Goal: Information Seeking & Learning: Learn about a topic

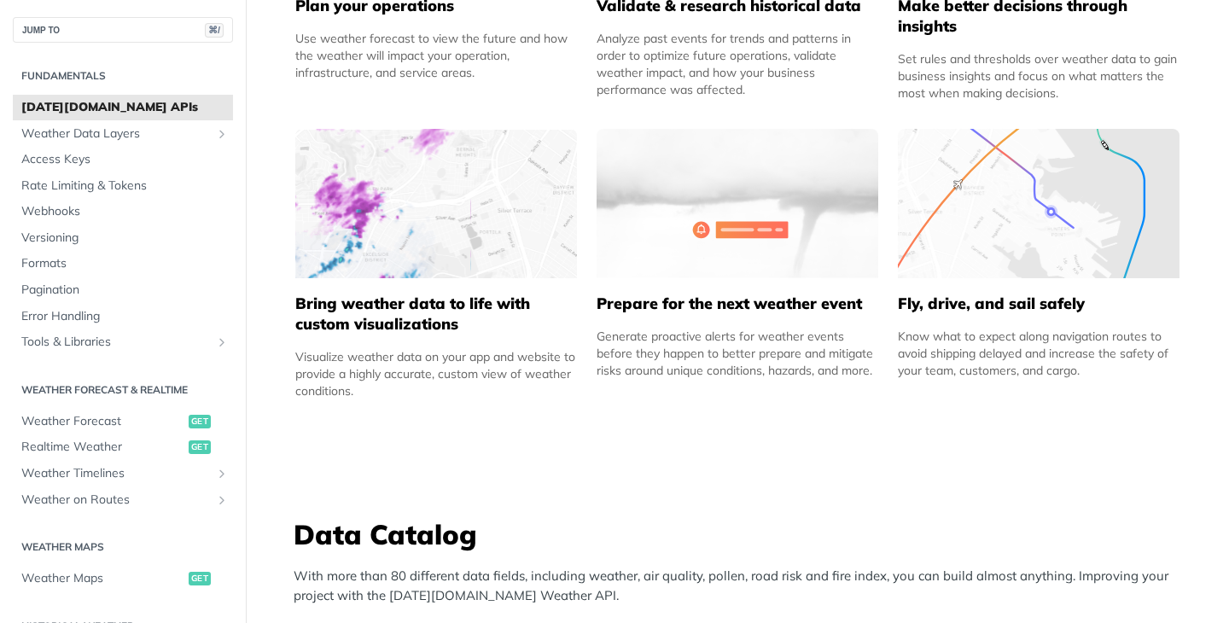
scroll to position [1013, 0]
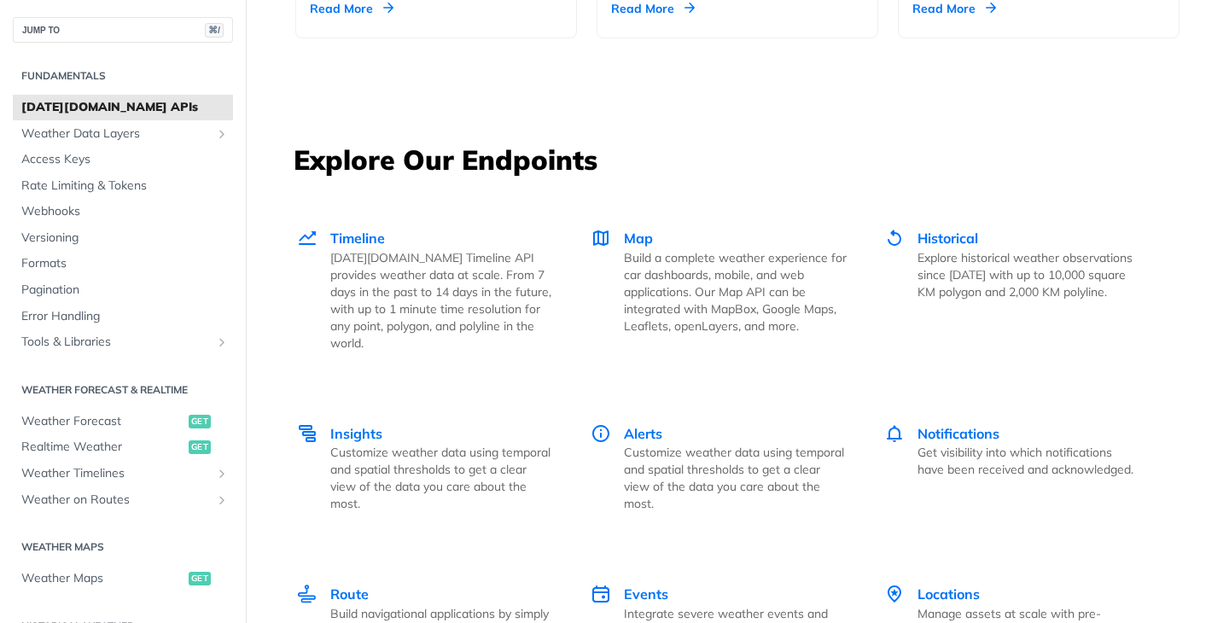
scroll to position [2228, 0]
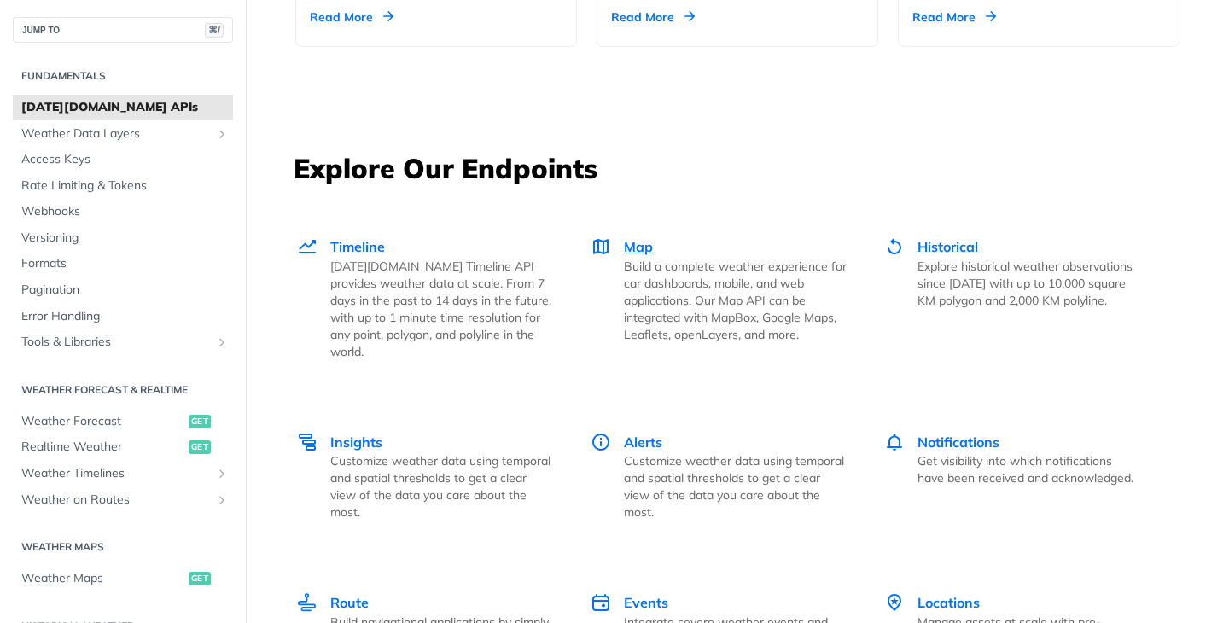
click at [633, 247] on span "Map" at bounding box center [638, 246] width 29 height 17
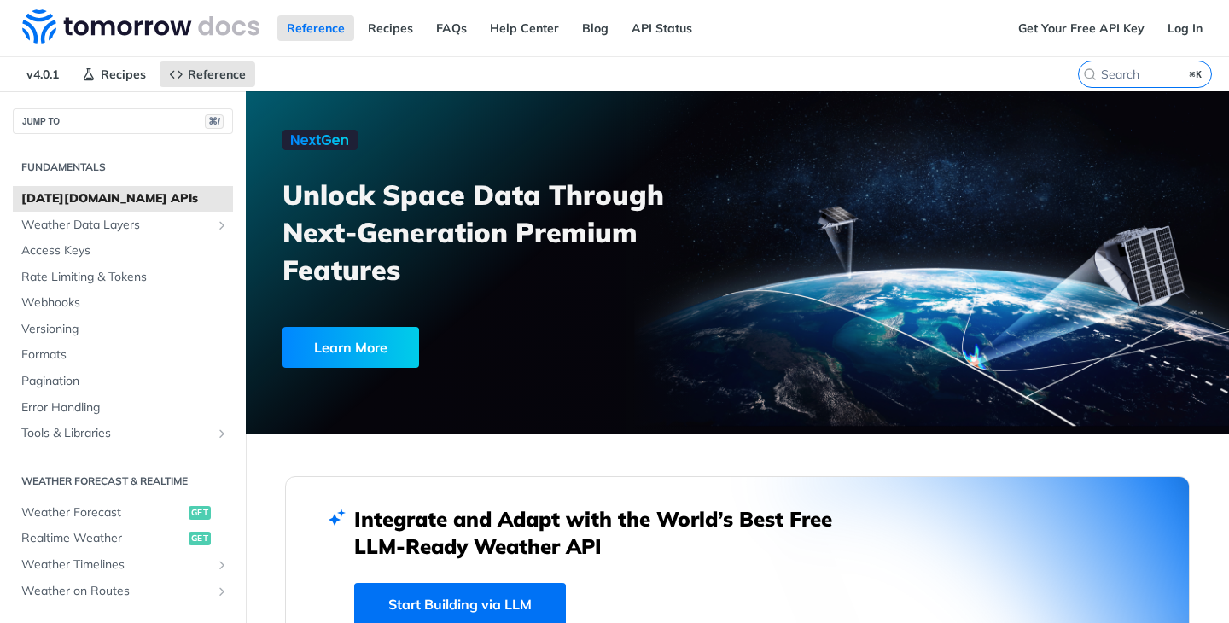
scroll to position [0, 0]
click at [361, 352] on div "Learn More" at bounding box center [350, 347] width 137 height 41
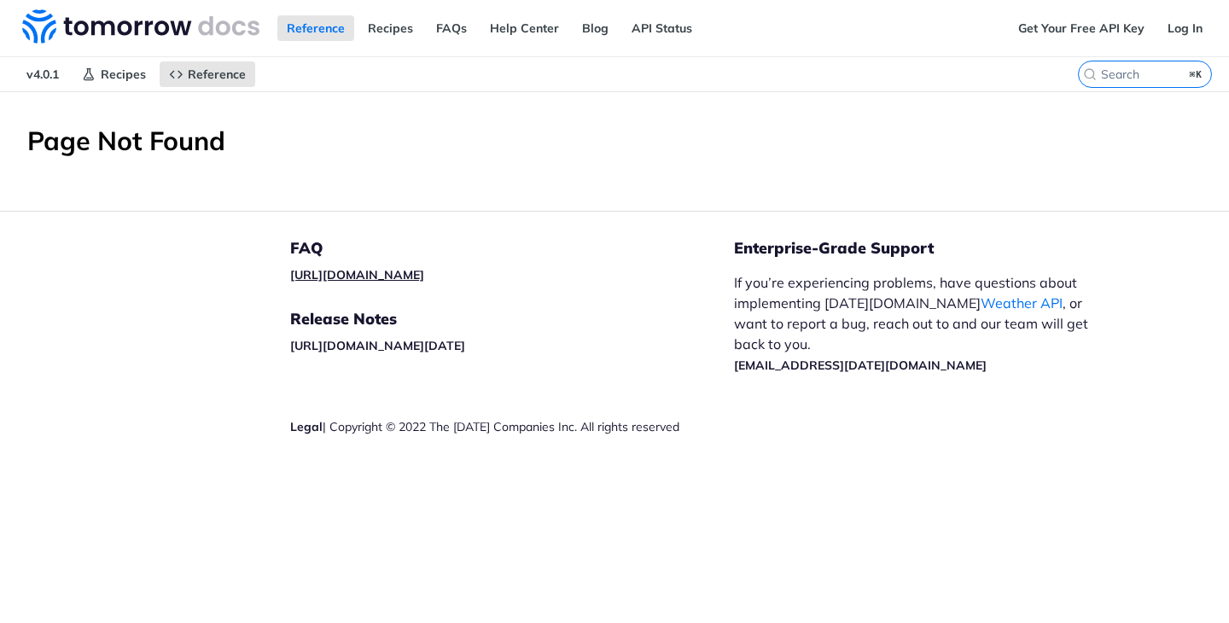
click at [424, 275] on link "https://tomorrowio.zendesk.com/" at bounding box center [357, 274] width 134 height 15
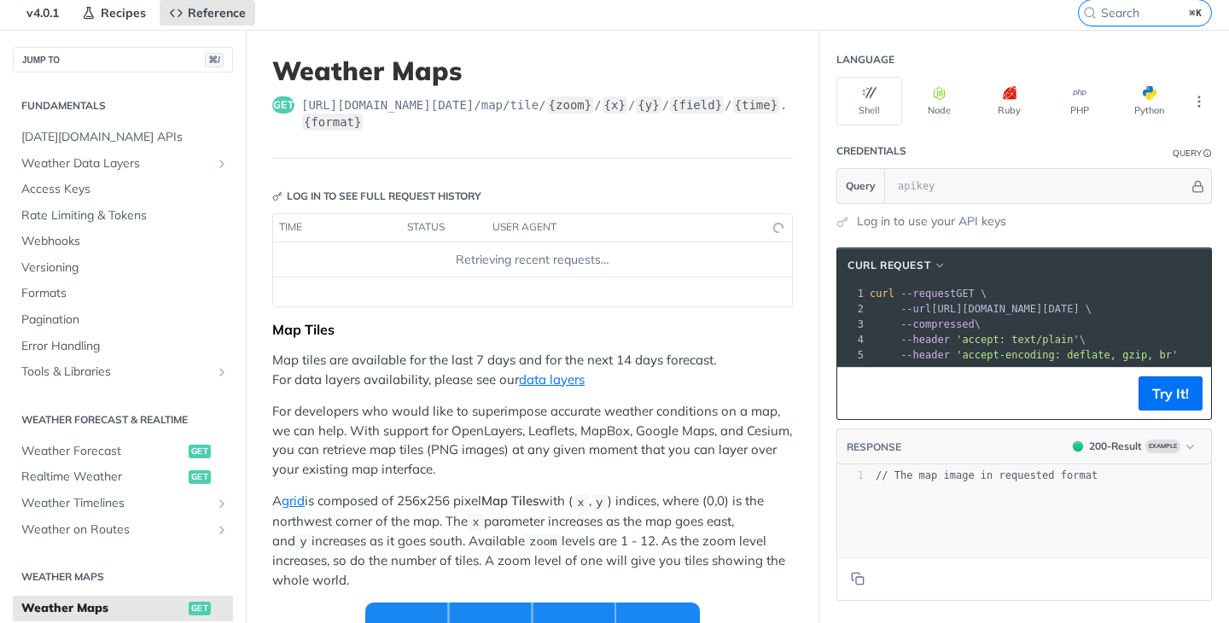
scroll to position [338, 0]
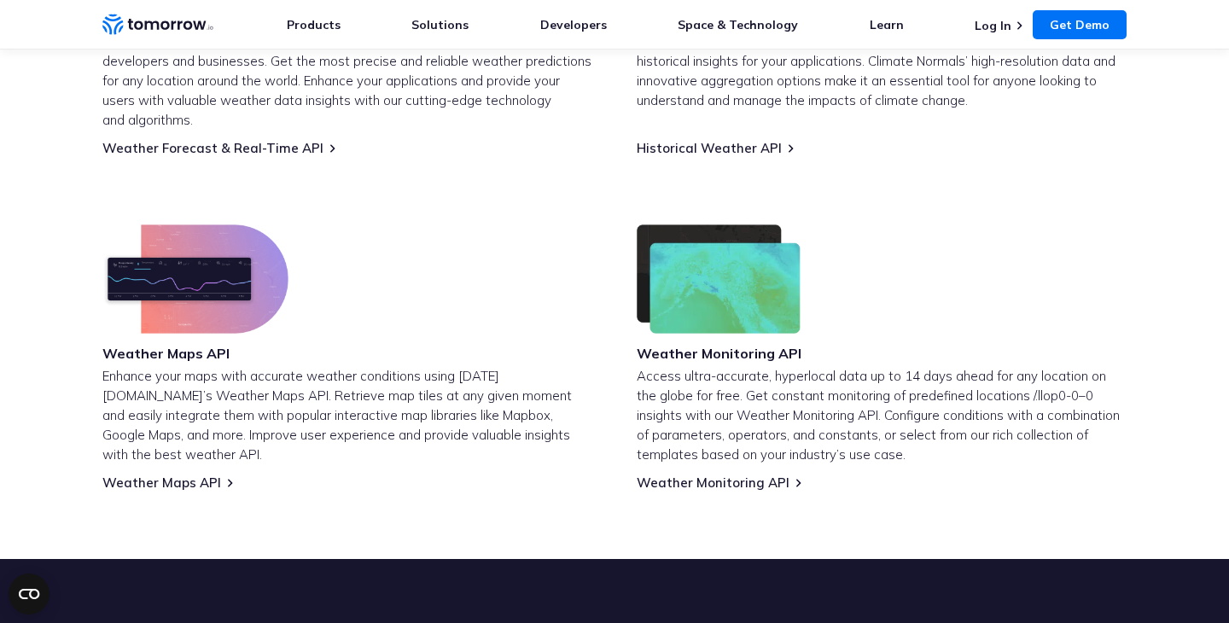
scroll to position [918, 0]
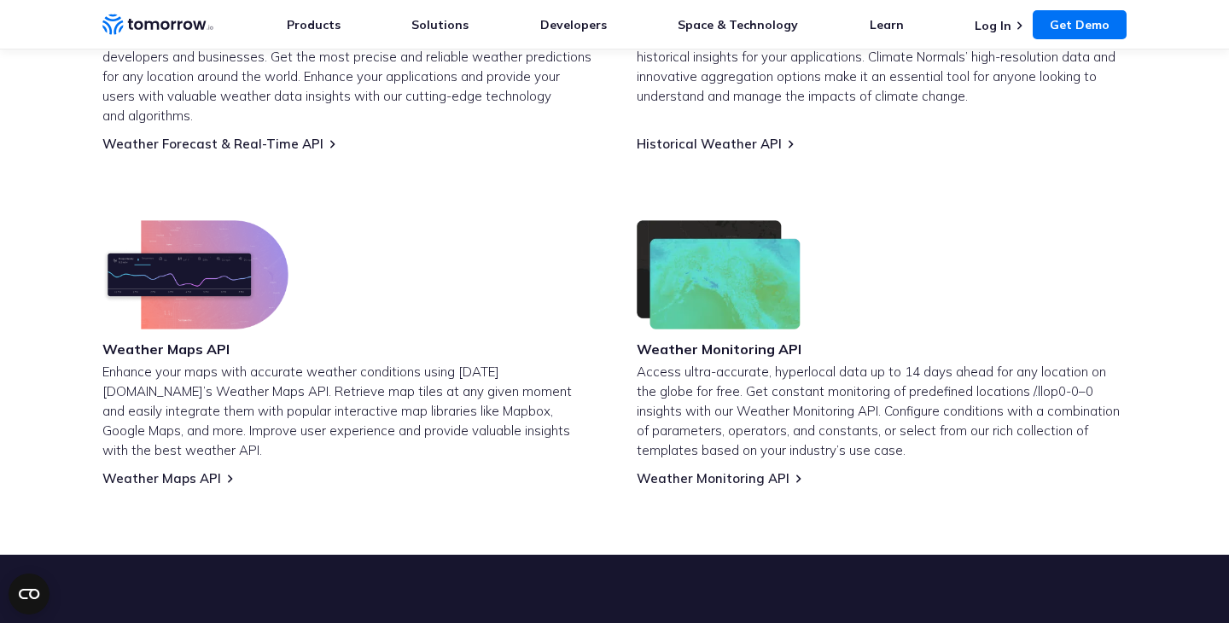
click at [128, 362] on p "Enhance your maps with accurate weather conditions using [DATE][DOMAIN_NAME]’s …" at bounding box center [347, 411] width 490 height 98
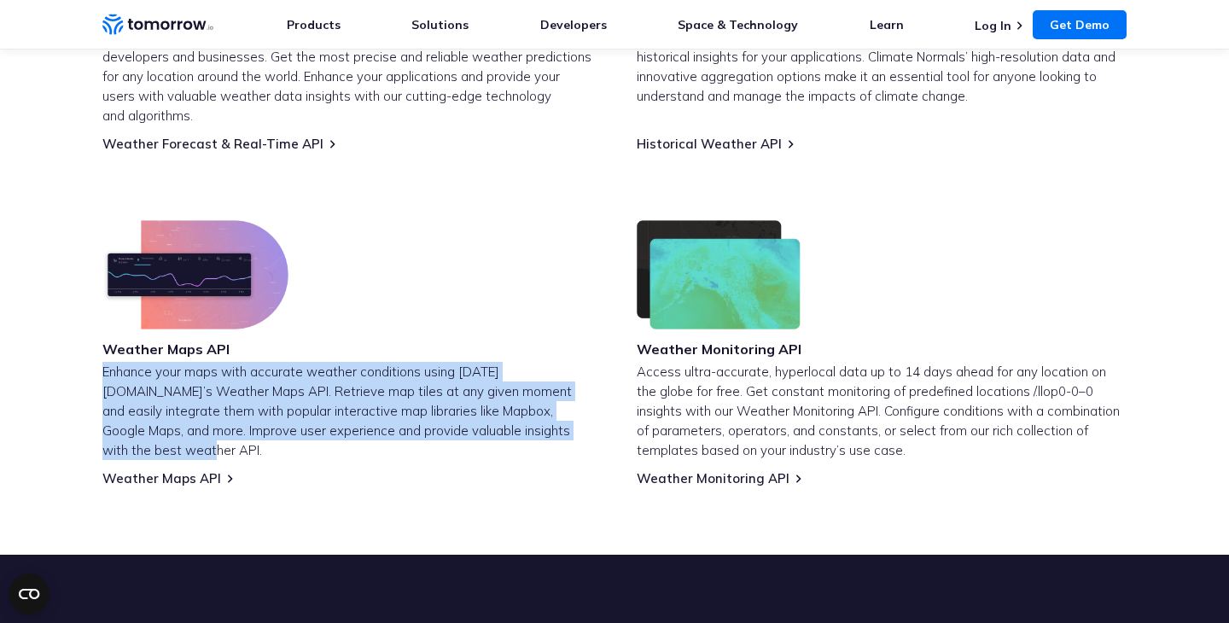
drag, startPoint x: 128, startPoint y: 348, endPoint x: 492, endPoint y: 403, distance: 368.4
click at [492, 403] on p "Enhance your maps with accurate weather conditions using [DATE][DOMAIN_NAME]’s …" at bounding box center [347, 411] width 490 height 98
click at [529, 307] on div "Weather Maps API Enhance your maps with accurate weather conditions using [DATE…" at bounding box center [347, 353] width 490 height 266
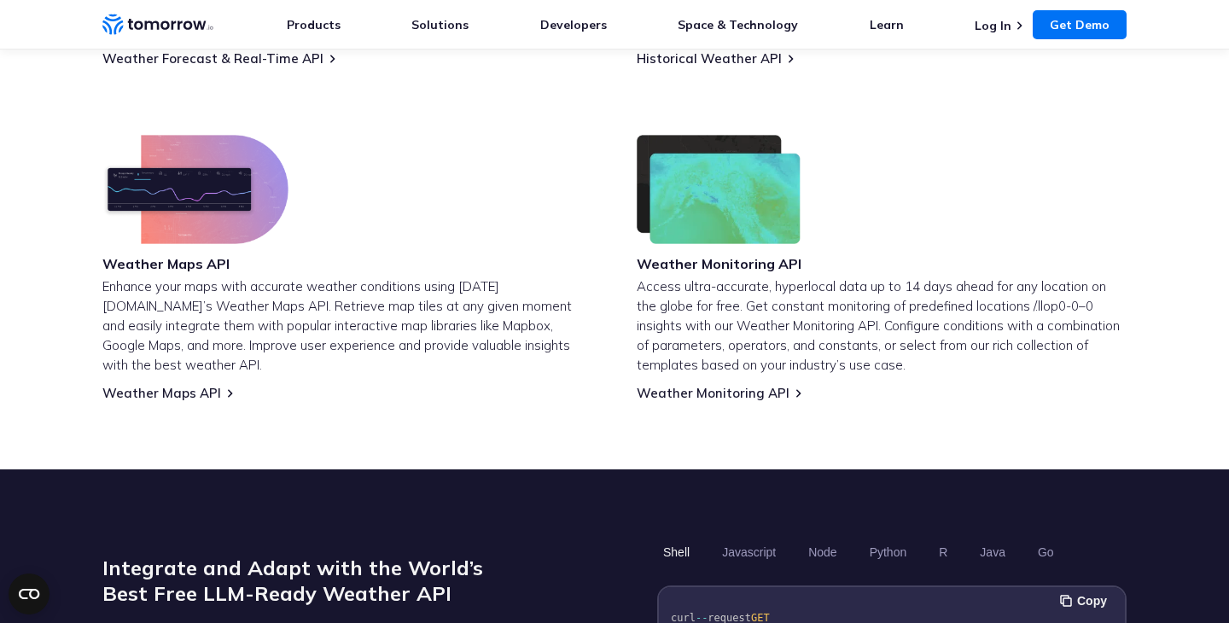
scroll to position [1007, 0]
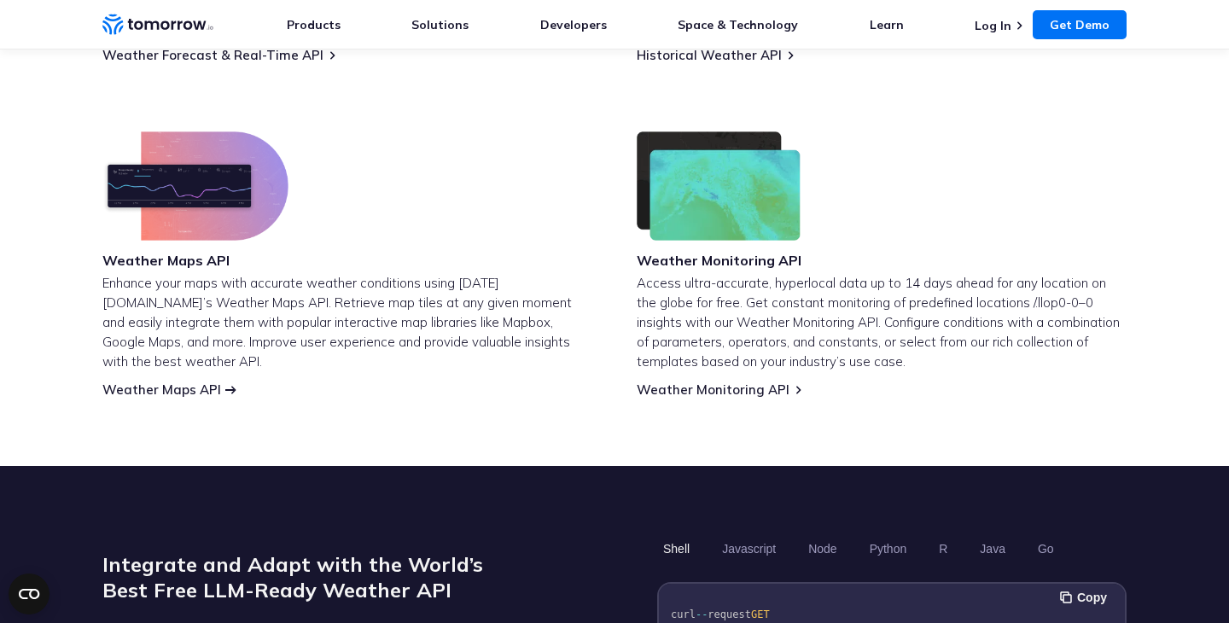
click at [179, 381] on link "Weather Maps API" at bounding box center [161, 389] width 119 height 16
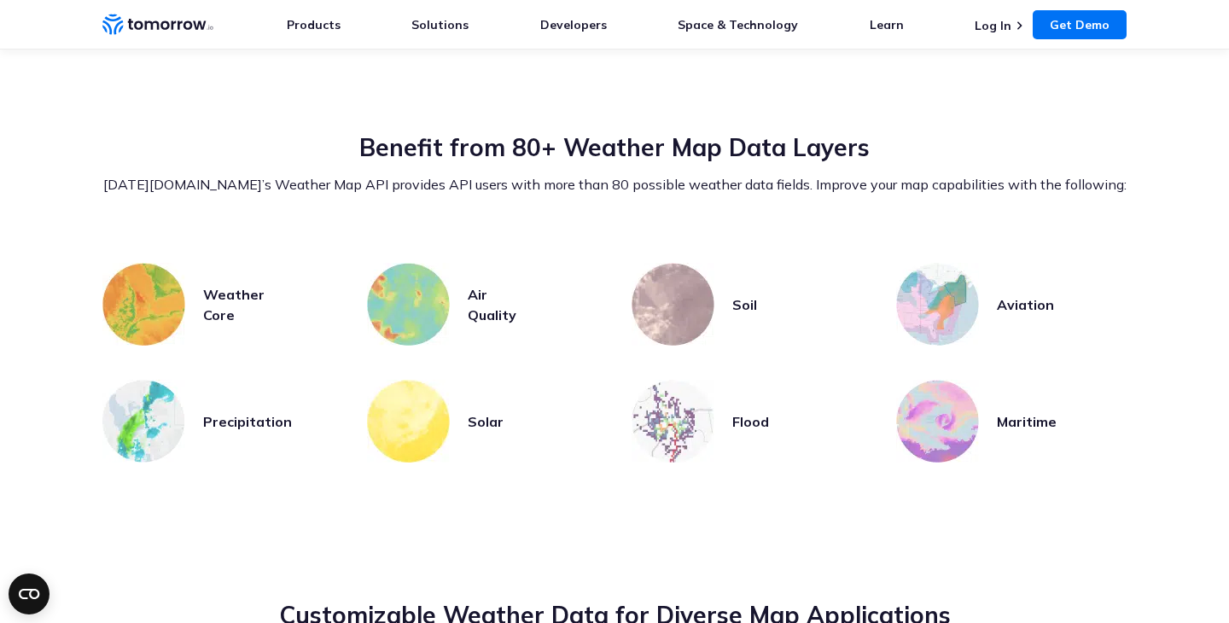
scroll to position [3538, 0]
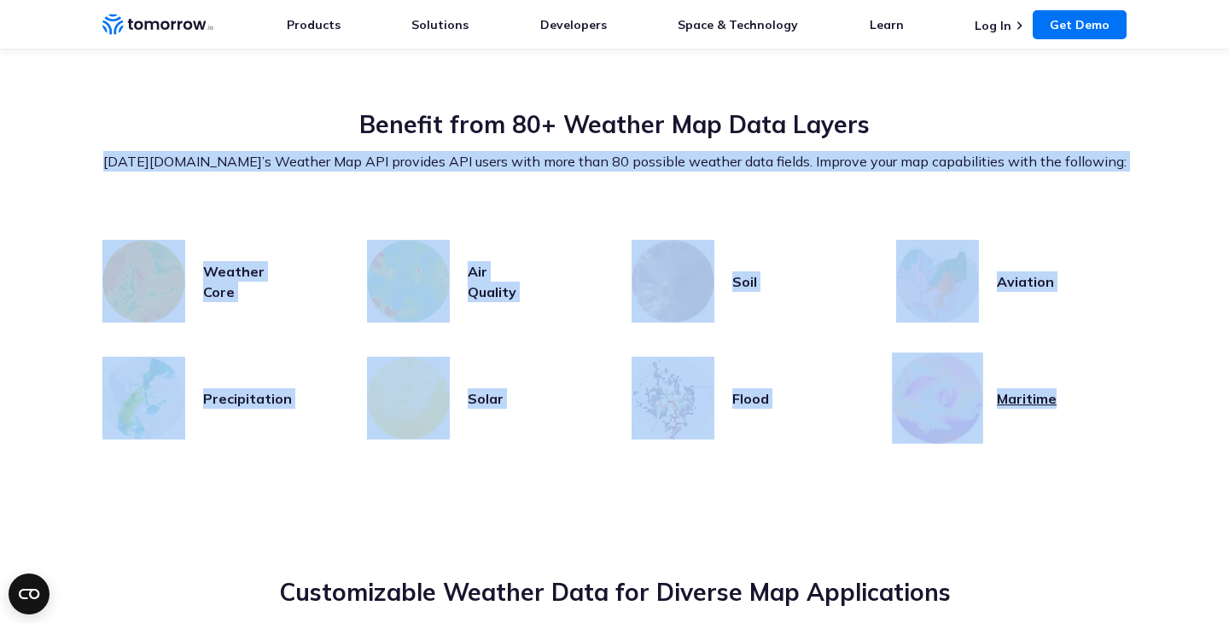
drag, startPoint x: 141, startPoint y: 140, endPoint x: 1066, endPoint y: 416, distance: 966.1
click at [1066, 416] on section "Benefit from 80+ Weather Map Data Layers [DATE][DOMAIN_NAME]’s Weather Map API …" at bounding box center [614, 274] width 1229 height 468
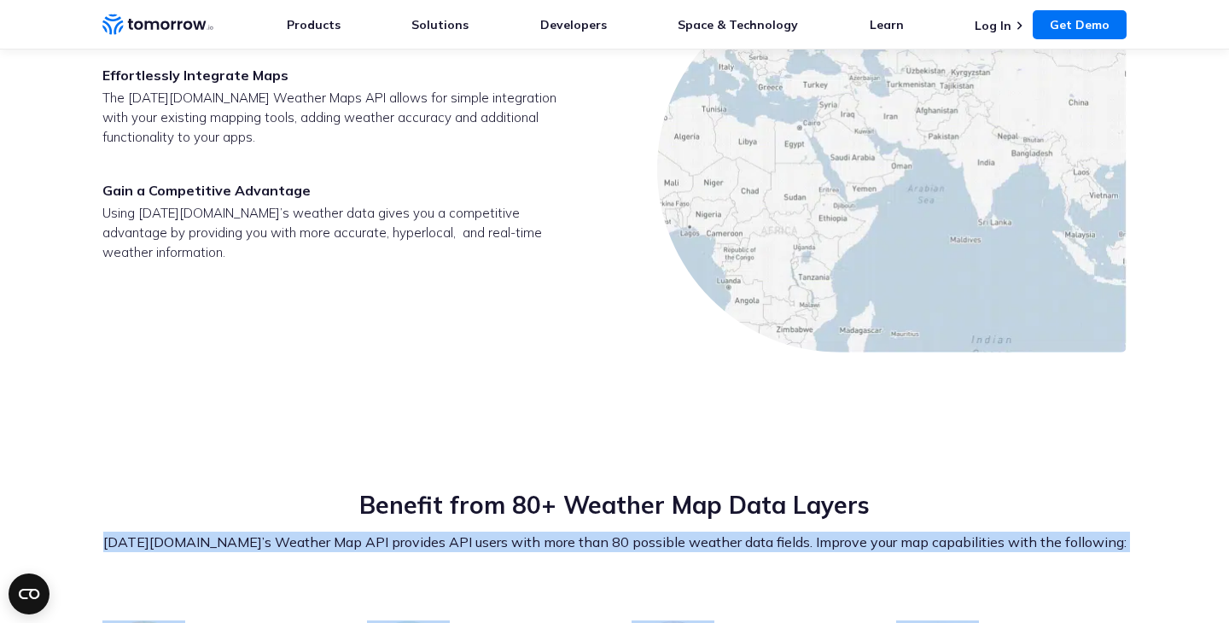
scroll to position [3112, 0]
